Goal: Navigation & Orientation: Find specific page/section

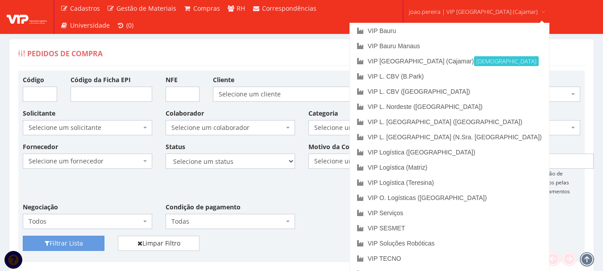
click at [456, 9] on span "joao.pereira | VIP [GEOGRAPHIC_DATA] (Cajamar)" at bounding box center [473, 11] width 129 height 9
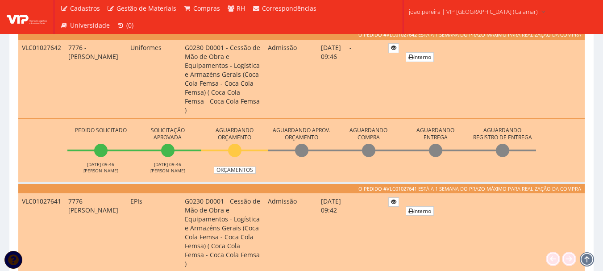
scroll to position [268, 0]
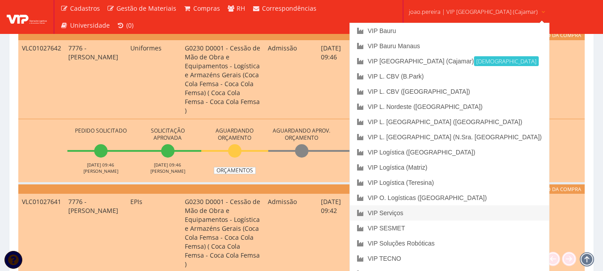
click at [437, 212] on link "VIP Serviços" at bounding box center [449, 212] width 199 height 15
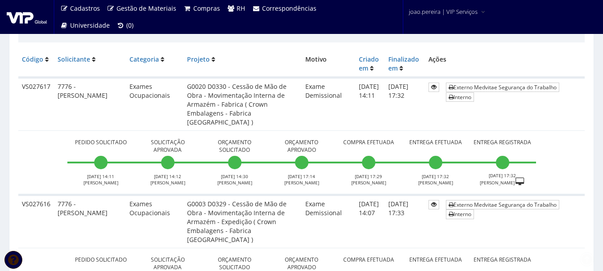
scroll to position [223, 0]
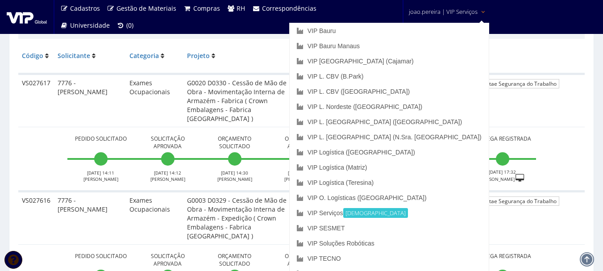
click at [428, 12] on span "joao.pereira | VIP Serviços" at bounding box center [443, 11] width 69 height 9
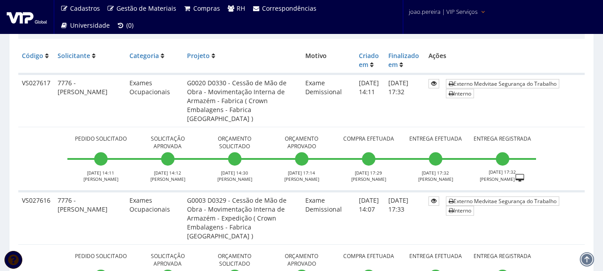
click at [428, 12] on span "joao.pereira | VIP Serviços" at bounding box center [443, 11] width 69 height 9
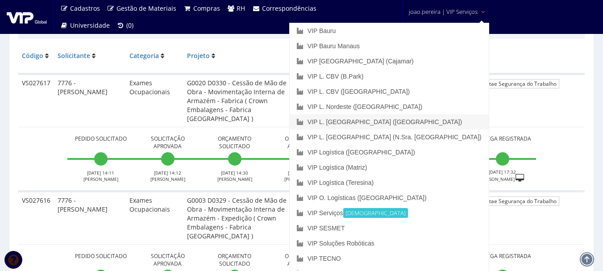
click at [436, 121] on link "VIP L. [GEOGRAPHIC_DATA] ([GEOGRAPHIC_DATA])" at bounding box center [388, 121] width 199 height 15
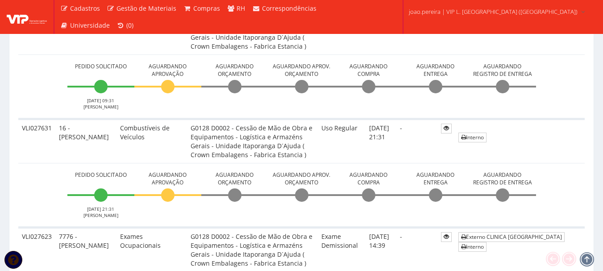
scroll to position [446, 0]
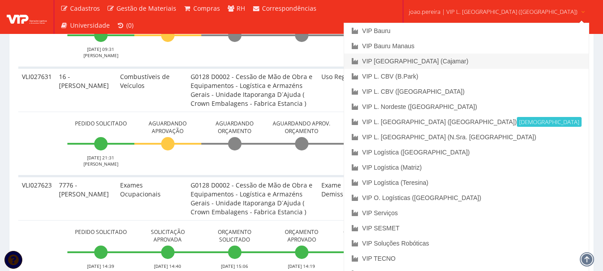
click at [459, 58] on link "VIP [GEOGRAPHIC_DATA] (Cajamar)" at bounding box center [466, 61] width 244 height 15
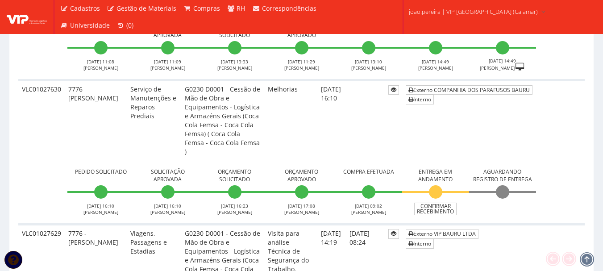
scroll to position [669, 0]
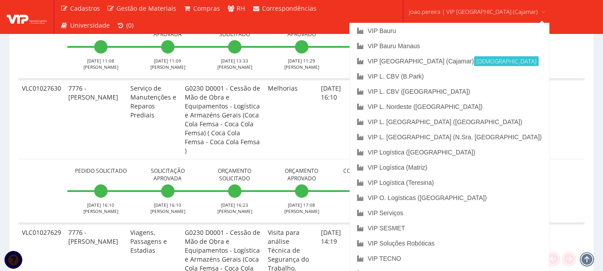
click at [489, 10] on link "joao.pereira | VIP [GEOGRAPHIC_DATA] (Cajamar)" at bounding box center [477, 11] width 144 height 22
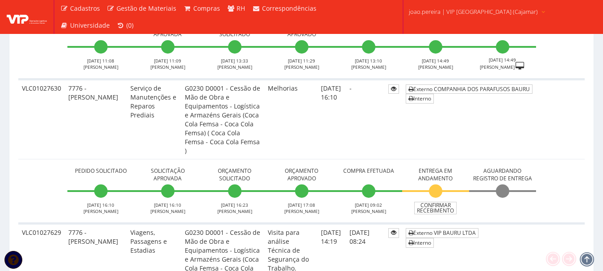
click at [489, 10] on link "joao.pereira | VIP [GEOGRAPHIC_DATA] (Cajamar)" at bounding box center [477, 11] width 144 height 22
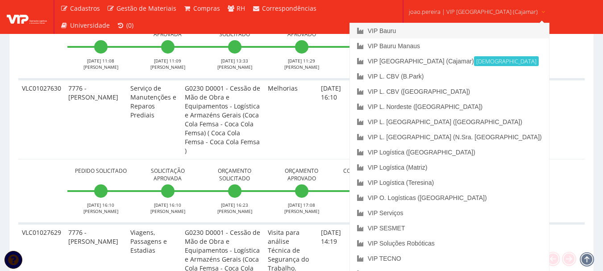
click at [445, 31] on link "VIP Bauru" at bounding box center [449, 30] width 199 height 15
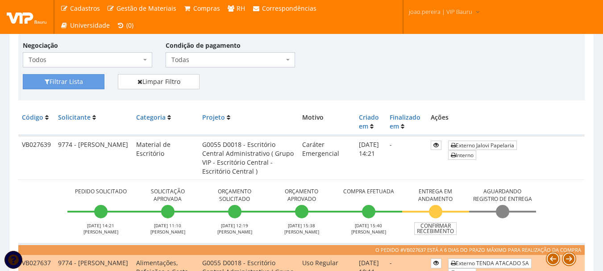
scroll to position [178, 0]
